Goal: Information Seeking & Learning: Learn about a topic

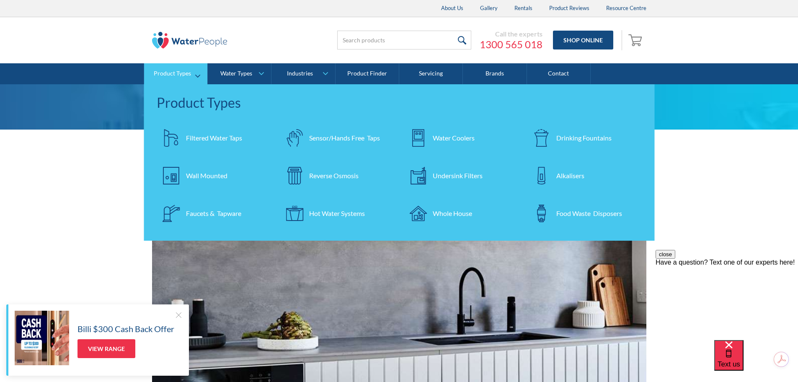
click at [217, 139] on div "Filtered Water Taps" at bounding box center [214, 138] width 56 height 10
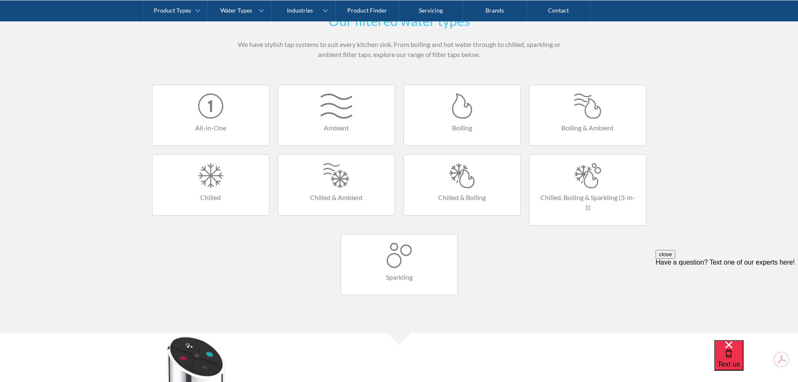
scroll to position [503, 0]
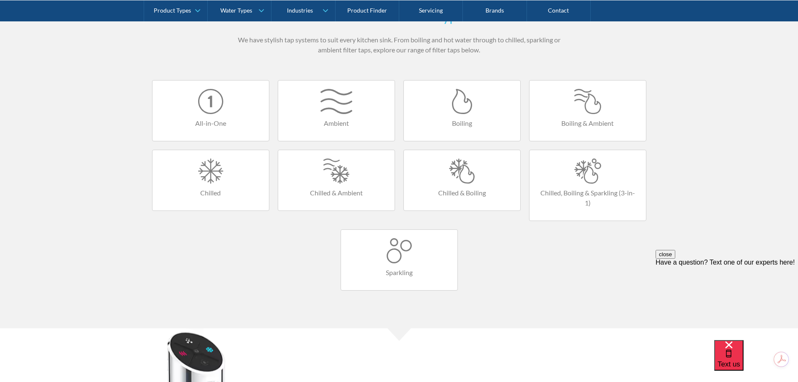
click at [446, 81] on link "Boiling" at bounding box center [461, 110] width 117 height 61
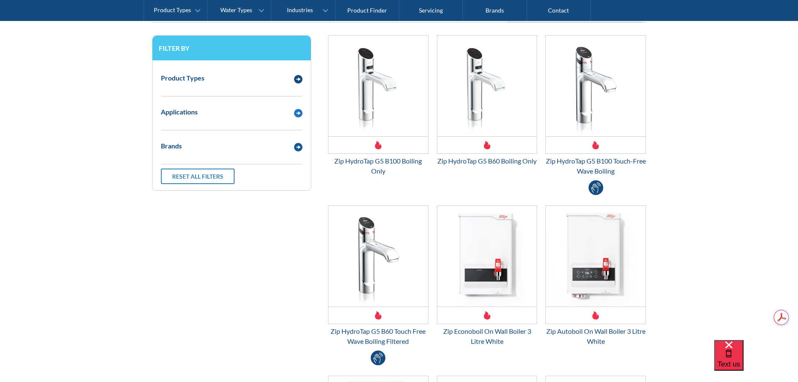
click at [209, 144] on div "Brands" at bounding box center [223, 146] width 133 height 10
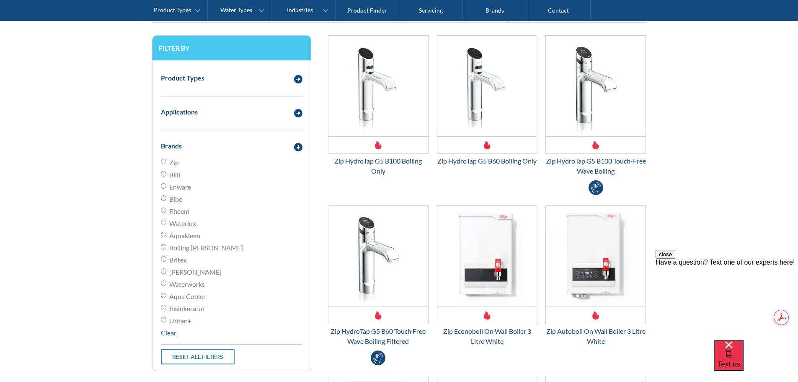
click at [176, 176] on span "Billi" at bounding box center [174, 175] width 11 height 10
click at [166, 176] on input "Billi" at bounding box center [163, 173] width 5 height 5
radio input "true"
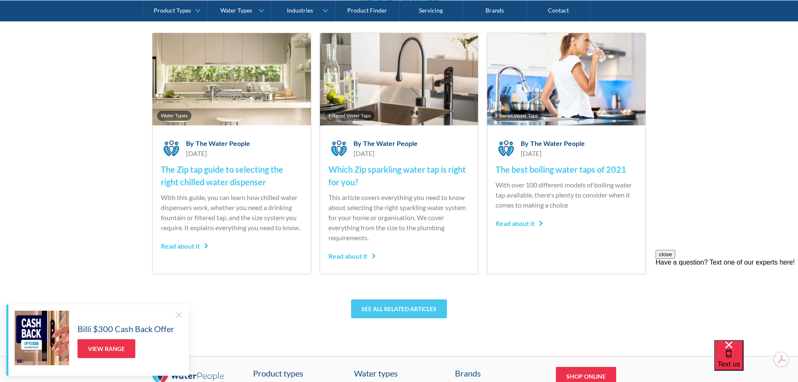
scroll to position [3685, 0]
